Goal: Information Seeking & Learning: Check status

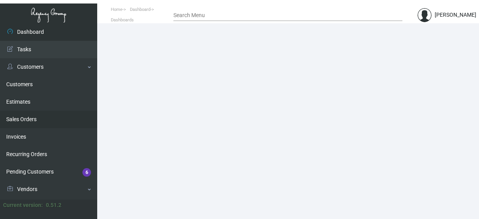
click at [91, 119] on link "Sales Orders" at bounding box center [48, 119] width 97 height 17
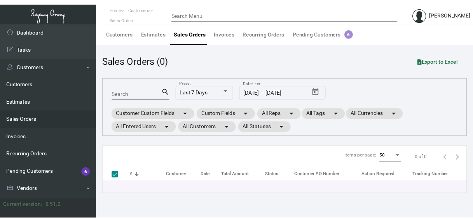
scroll to position [154, 0]
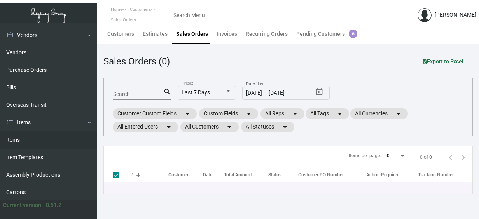
click at [18, 139] on link "Items" at bounding box center [48, 139] width 97 height 17
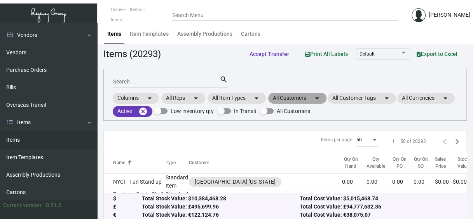
click at [290, 98] on mat-chip "All Customers arrow_drop_down" at bounding box center [297, 98] width 58 height 11
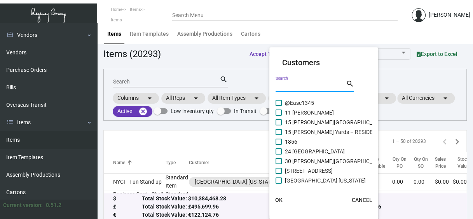
click at [288, 85] on input "Search" at bounding box center [310, 86] width 70 height 6
type input "mondrian"
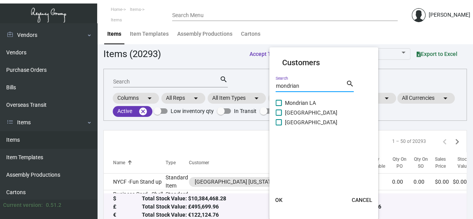
click at [282, 101] on label "Mondrian LA" at bounding box center [295, 102] width 40 height 9
click at [279, 106] on input "Mondrian LA" at bounding box center [278, 106] width 0 height 0
checkbox input "true"
click at [281, 111] on span at bounding box center [278, 113] width 6 height 6
click at [279, 116] on input "[GEOGRAPHIC_DATA]" at bounding box center [278, 116] width 0 height 0
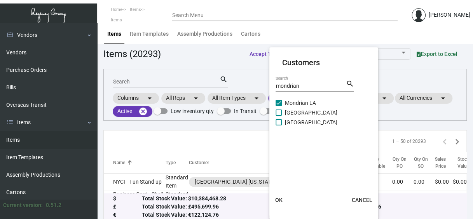
checkbox input "true"
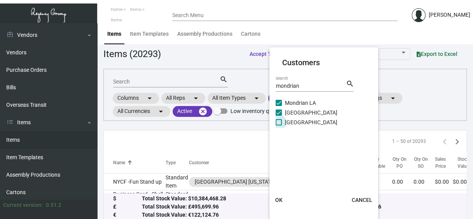
click at [281, 123] on span at bounding box center [278, 122] width 6 height 6
click at [279, 126] on input "[GEOGRAPHIC_DATA]" at bounding box center [278, 126] width 0 height 0
checkbox input "true"
click at [279, 201] on span "OK" at bounding box center [278, 200] width 7 height 6
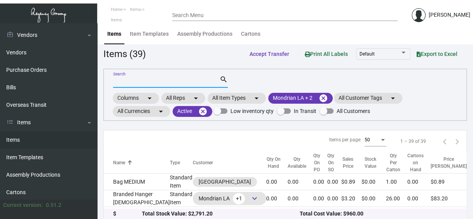
click at [129, 82] on input "Search" at bounding box center [166, 82] width 106 height 6
type input "pen"
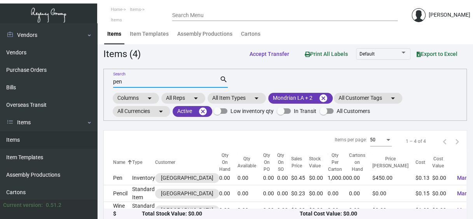
scroll to position [31, 0]
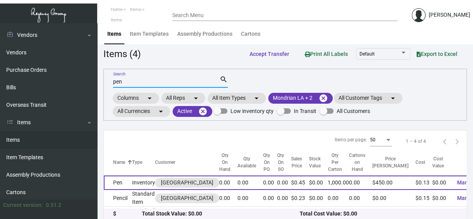
click at [118, 181] on td "Pen" at bounding box center [118, 183] width 28 height 14
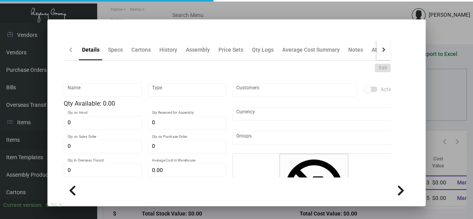
type input "Pen"
type input "Inventory"
type input "$ 0.00"
type input "850-Pen-76"
type input "Standard"
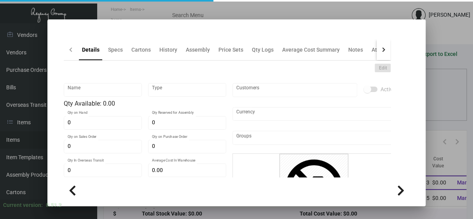
type input "1,000"
type input "$ 0.13"
type input "$ 0.45"
checkbox input "true"
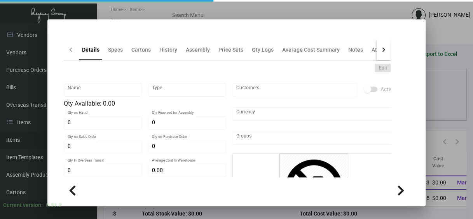
type input "United States Dollar $"
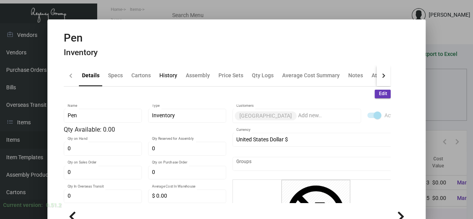
click at [167, 78] on div "History" at bounding box center [168, 75] width 18 height 8
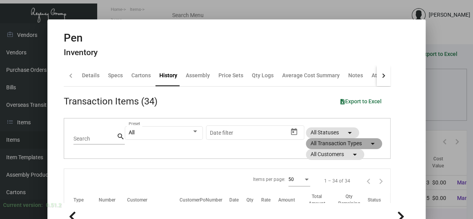
click at [316, 140] on mat-chip "All Transaction Types arrow_drop_down" at bounding box center [344, 143] width 76 height 11
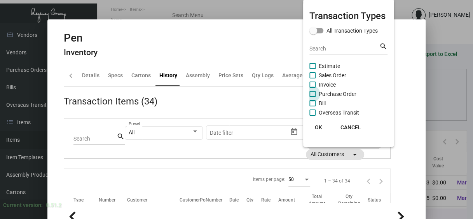
click at [328, 90] on span "Purchase Order" at bounding box center [338, 93] width 38 height 9
click at [312, 97] on input "Purchase Order" at bounding box center [312, 97] width 0 height 0
checkbox input "true"
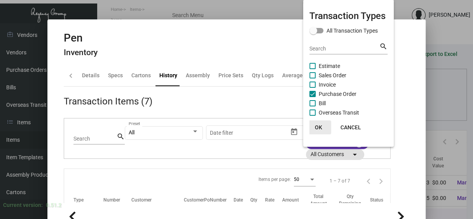
click at [319, 127] on span "OK" at bounding box center [318, 127] width 7 height 6
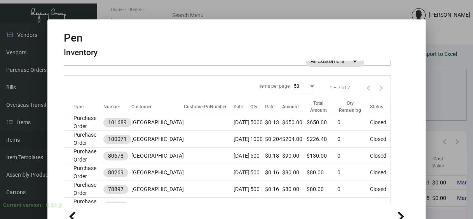
scroll to position [109, 0]
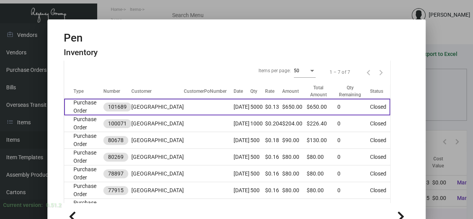
click at [78, 101] on td "Purchase Order" at bounding box center [83, 107] width 39 height 17
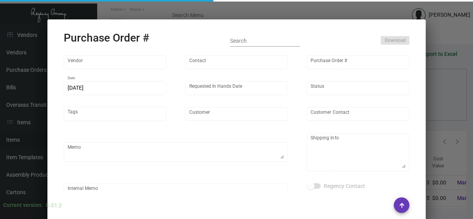
type input "Prostar - Pens"
type input "[PERSON_NAME]"
type input "101689"
type input "[DATE]"
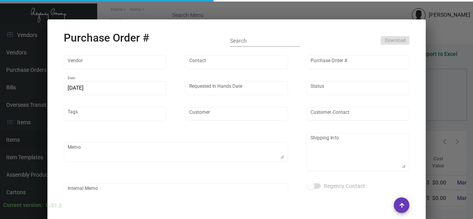
type input "[GEOGRAPHIC_DATA]"
type textarea "Boat to [GEOGRAPHIC_DATA]"
type textarea "Regency Group NJ - [PERSON_NAME] [STREET_ADDRESS]"
checkbox input "true"
type input "$ 0.00"
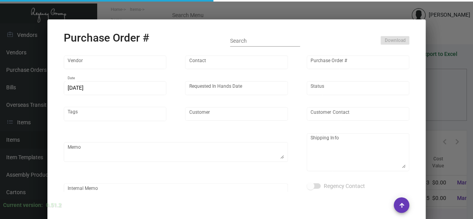
type input "United States Dollar $"
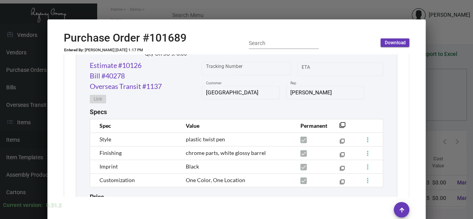
scroll to position [435, 0]
